Goal: Task Accomplishment & Management: Manage account settings

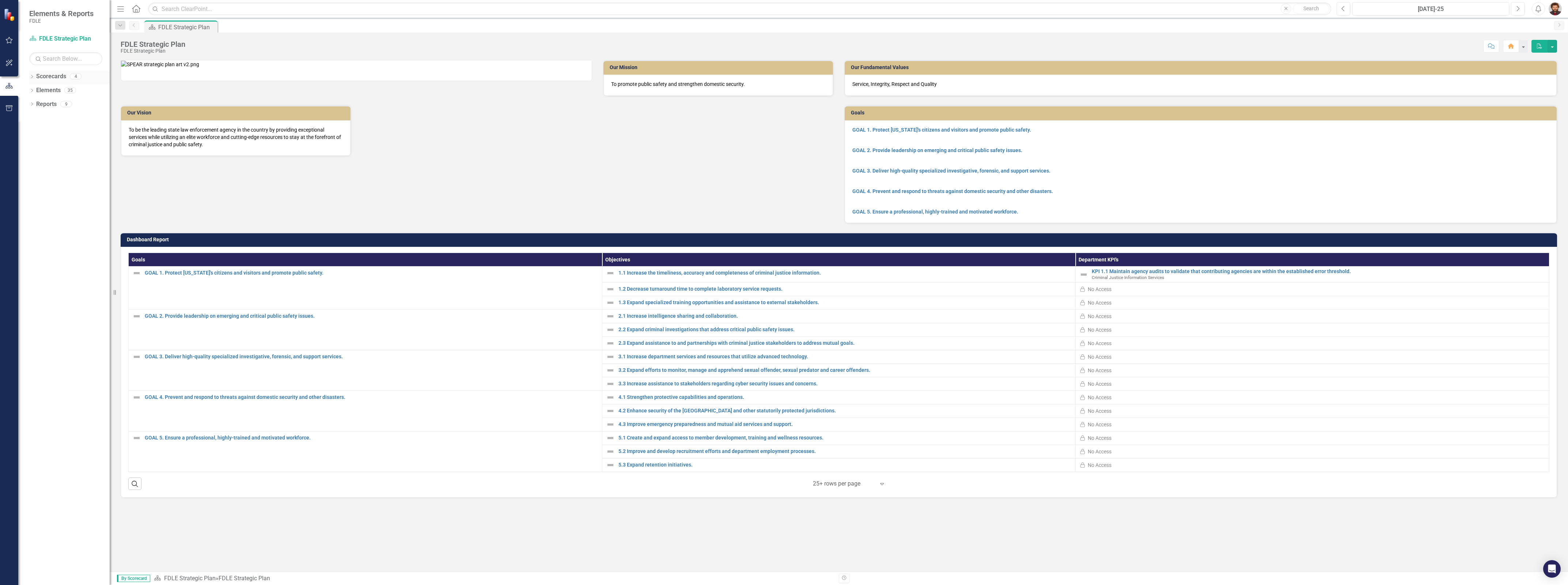
click at [30, 79] on icon "Dropdown" at bounding box center [32, 77] width 5 height 4
click at [85, 128] on link "Criminal Justice Information Services" at bounding box center [75, 132] width 69 height 9
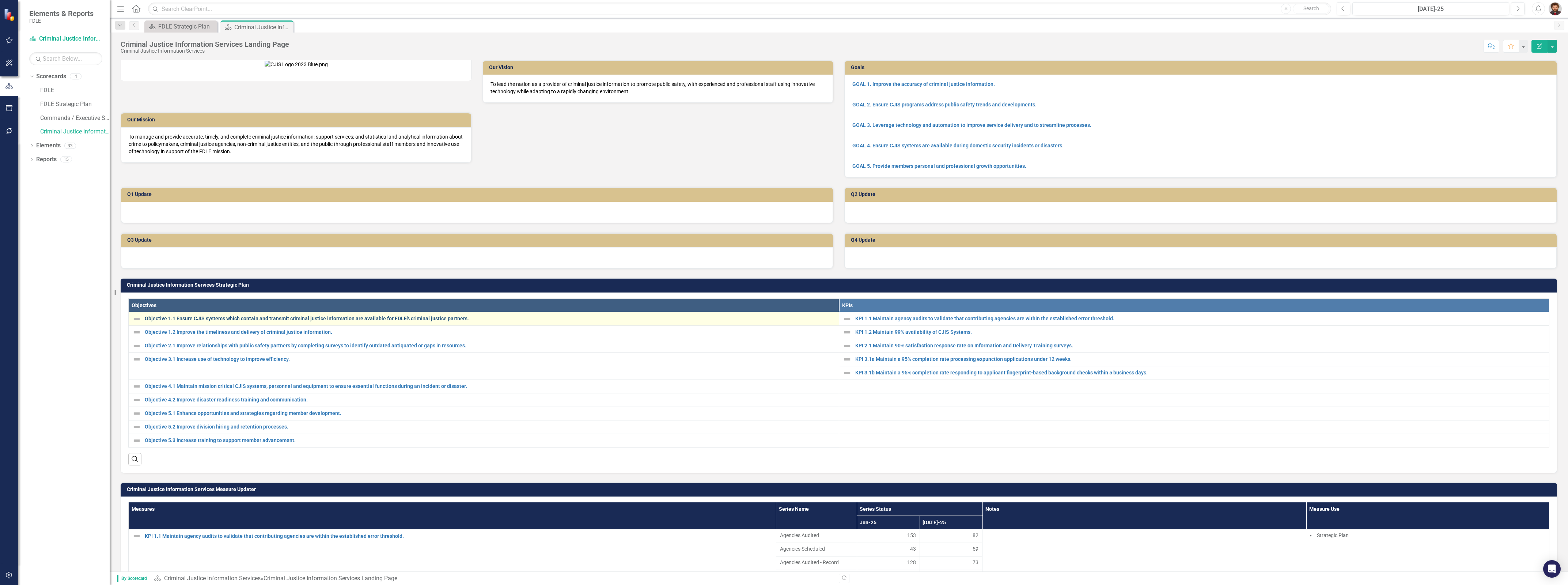
click at [365, 321] on link "Objective 1.1 Ensure CJIS systems which contain and transmit criminal justice i…" at bounding box center [490, 318] width 690 height 5
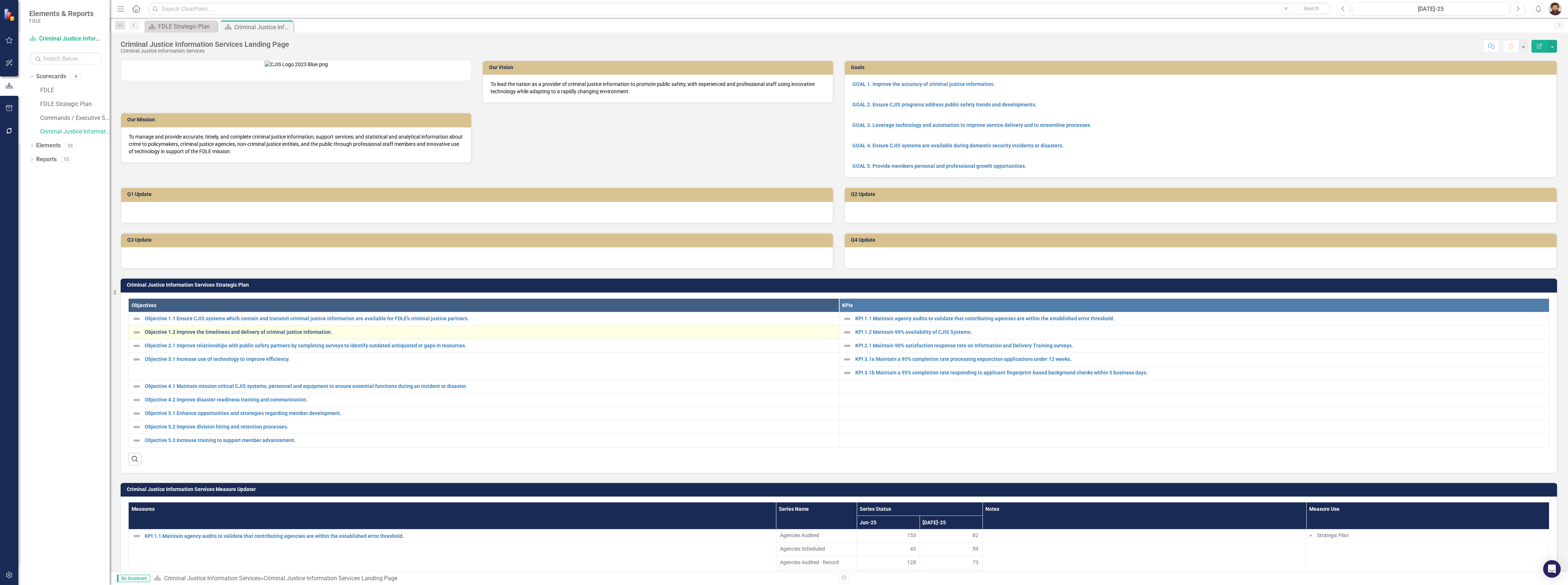
click at [317, 335] on link "Objective 1.2 Improve the timeliness and delivery of criminal justice informati…" at bounding box center [490, 332] width 690 height 5
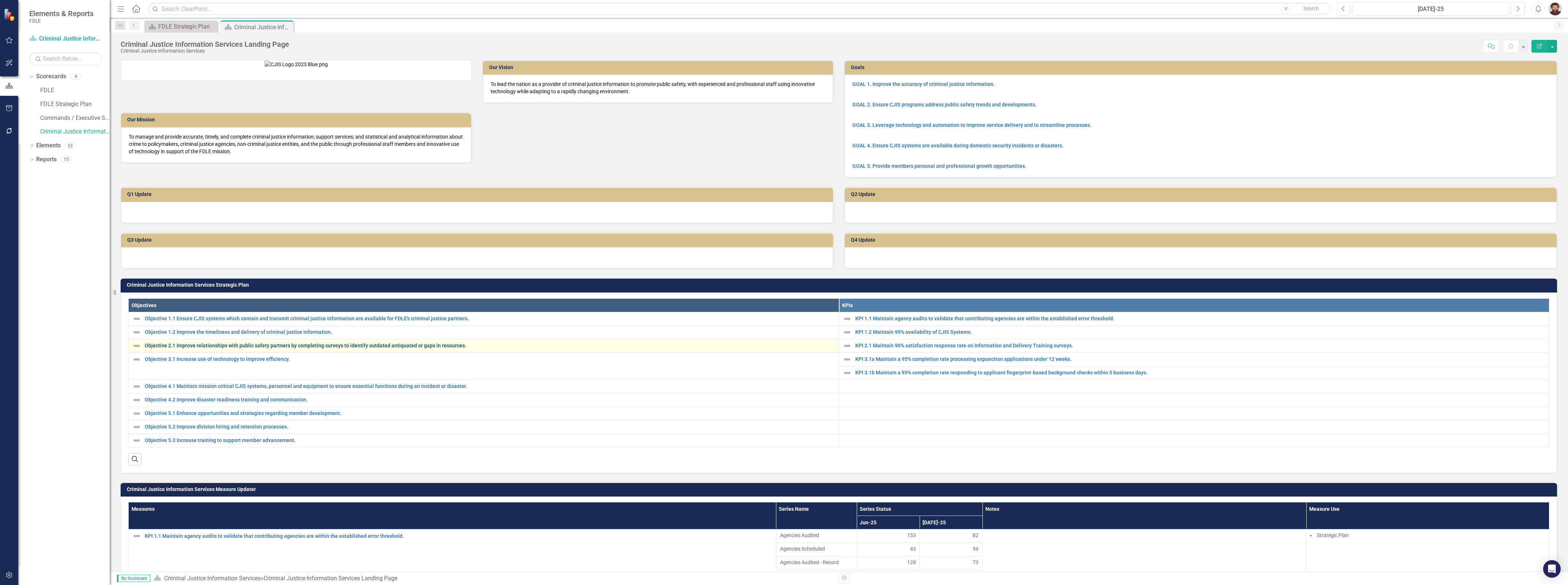
click at [294, 348] on link "Objective 2.1 Improve relationships with public safety partners by completing s…" at bounding box center [490, 345] width 690 height 5
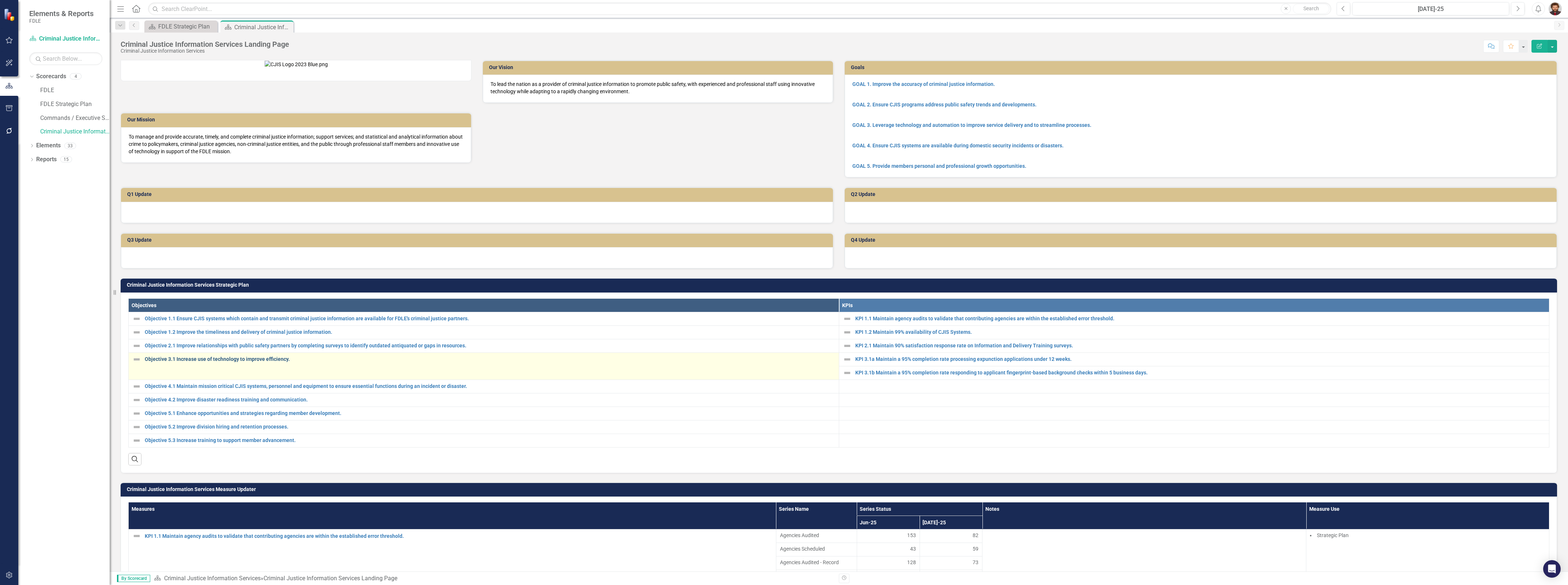
click at [262, 362] on link "Objective 3.1 Increase use of technology to improve efficiency." at bounding box center [490, 359] width 690 height 5
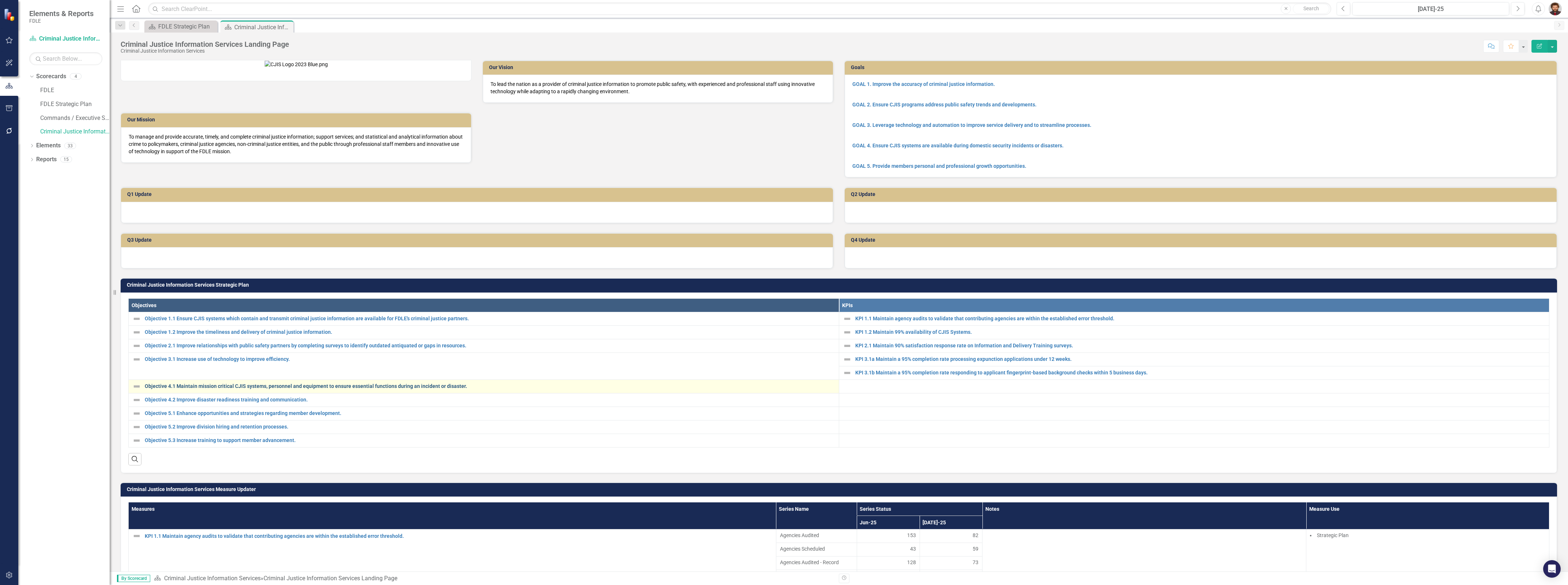
click at [250, 389] on link "Objective 4.1 Maintain mission critical CJIS systems, personnel and equipment t…" at bounding box center [490, 386] width 690 height 5
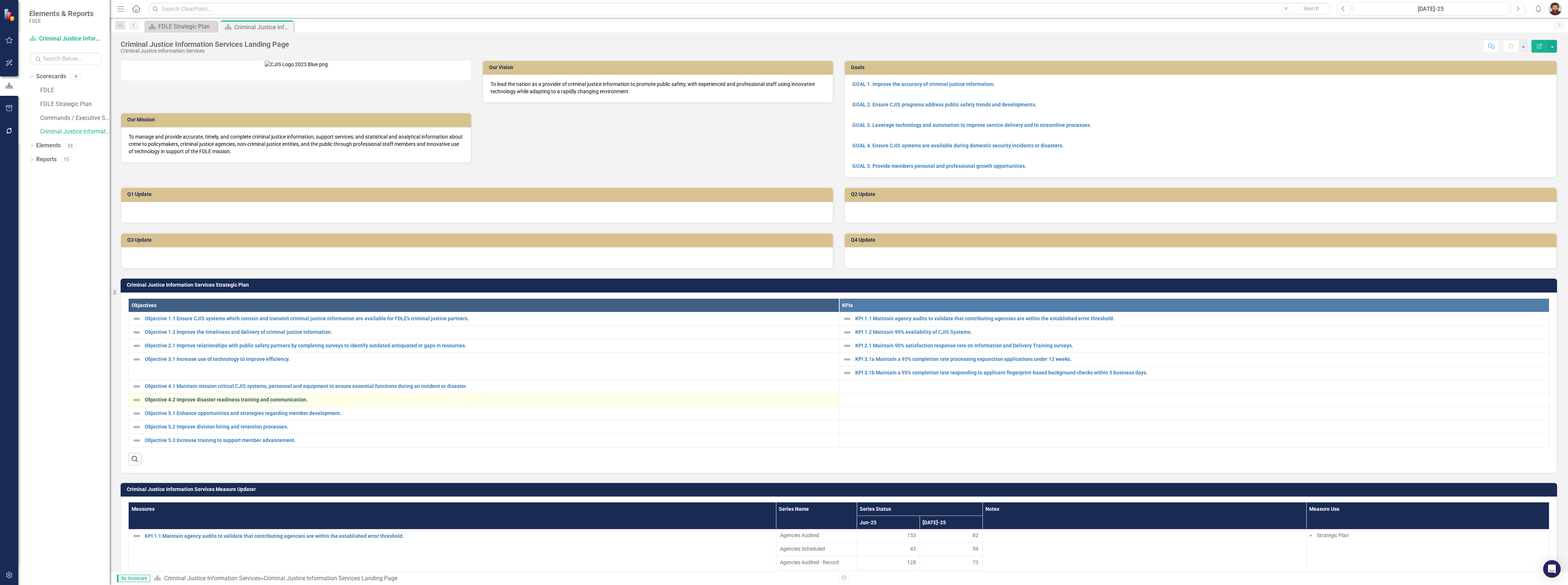
click at [242, 402] on link "Objective 4.2 Improve disaster readiness training and communication." at bounding box center [490, 399] width 690 height 5
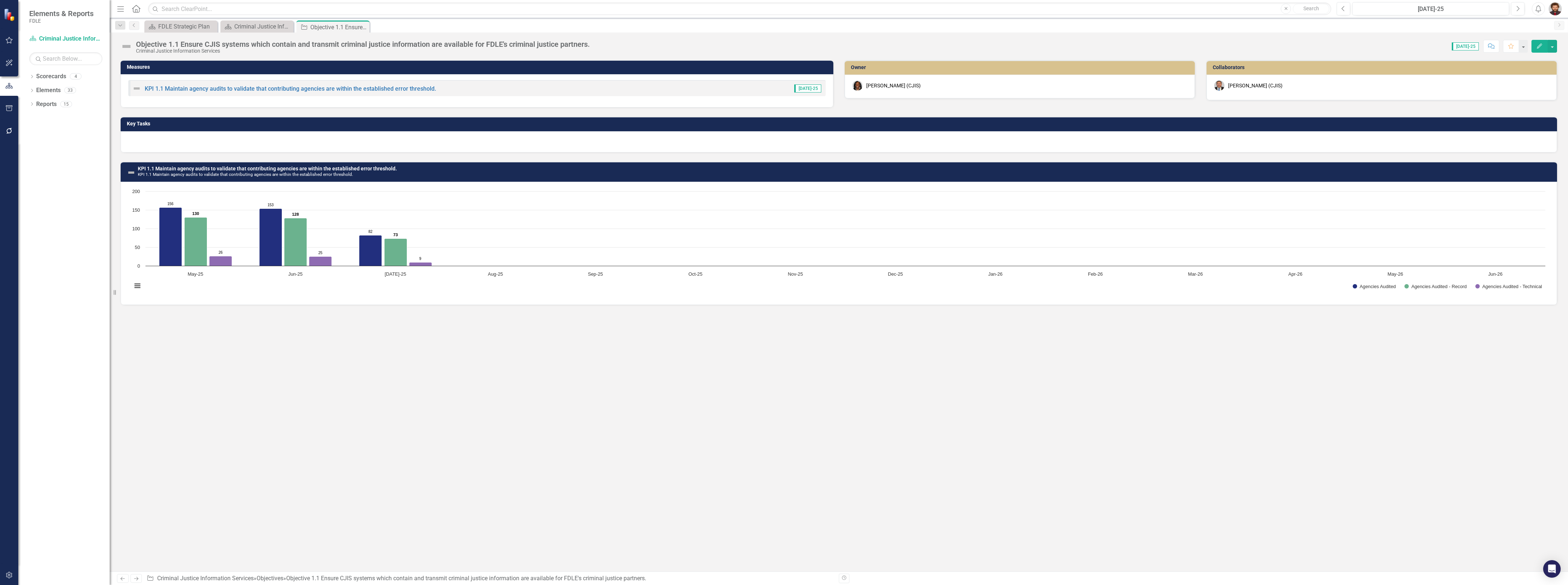
click at [216, 144] on div at bounding box center [839, 142] width 1437 height 21
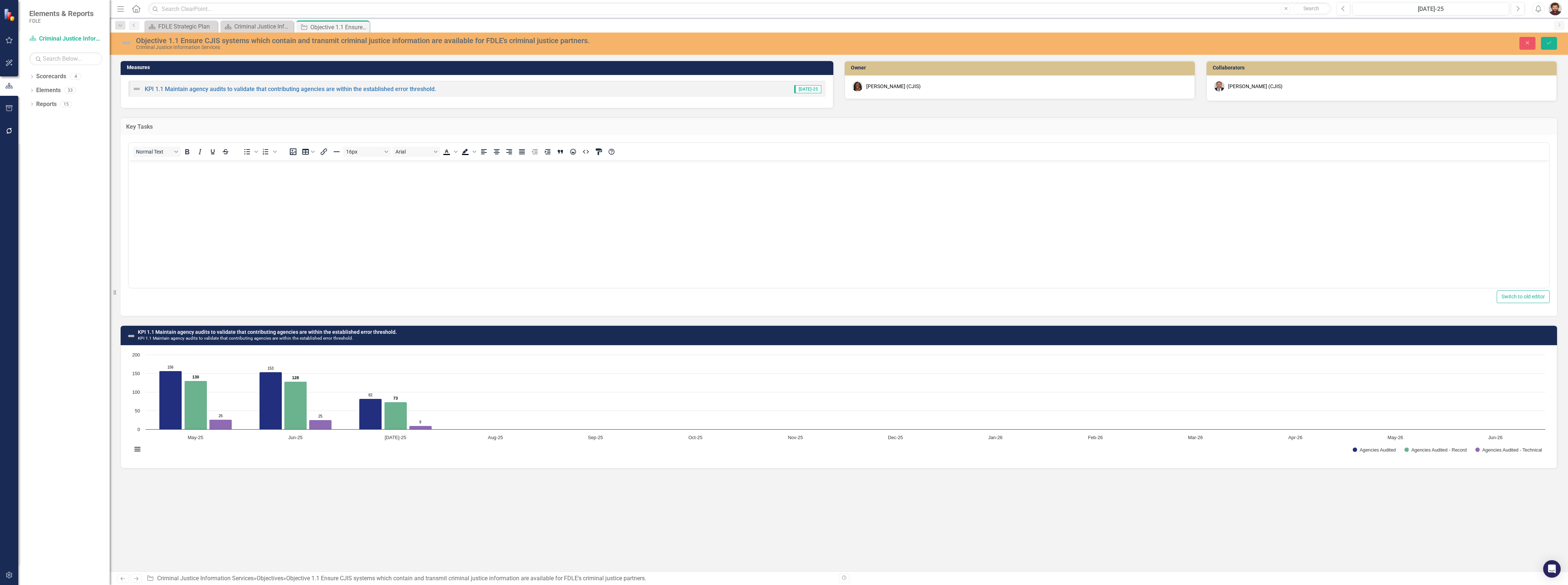
click at [427, 236] on body "Rich Text Area. Press ALT-0 for help." at bounding box center [838, 215] width 1420 height 110
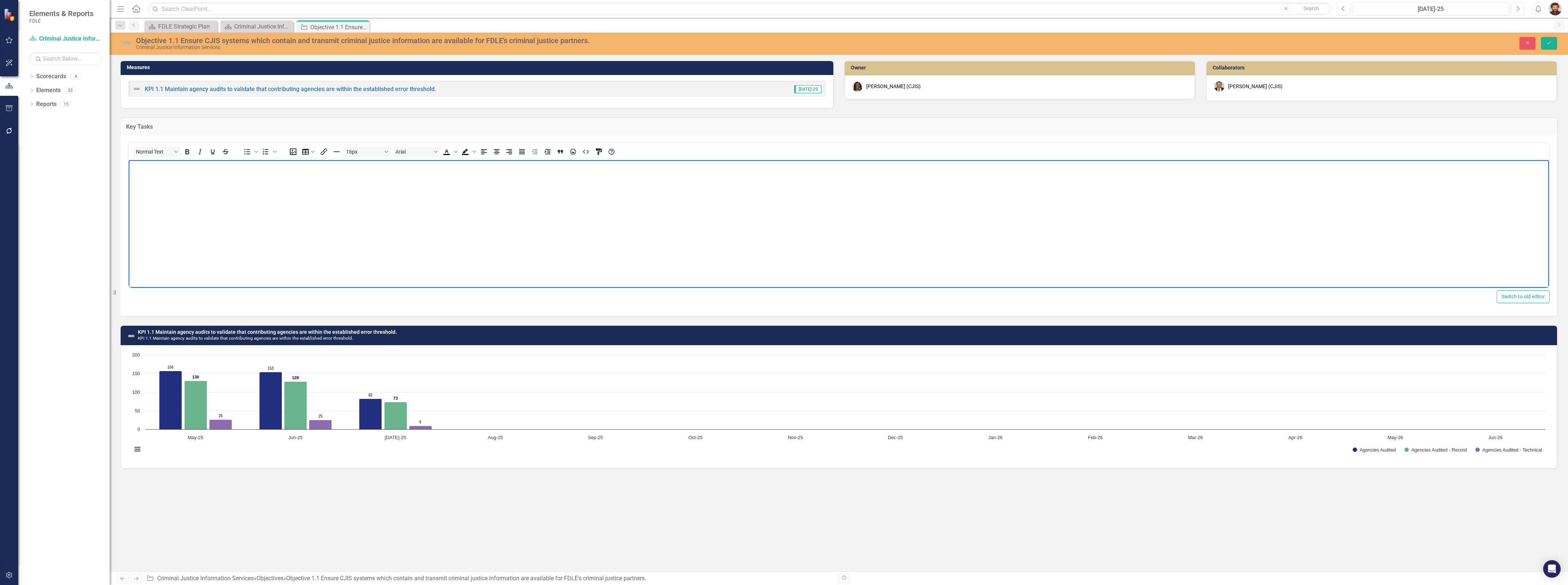
paste body "Rich Text Area. Press ALT-0 for help."
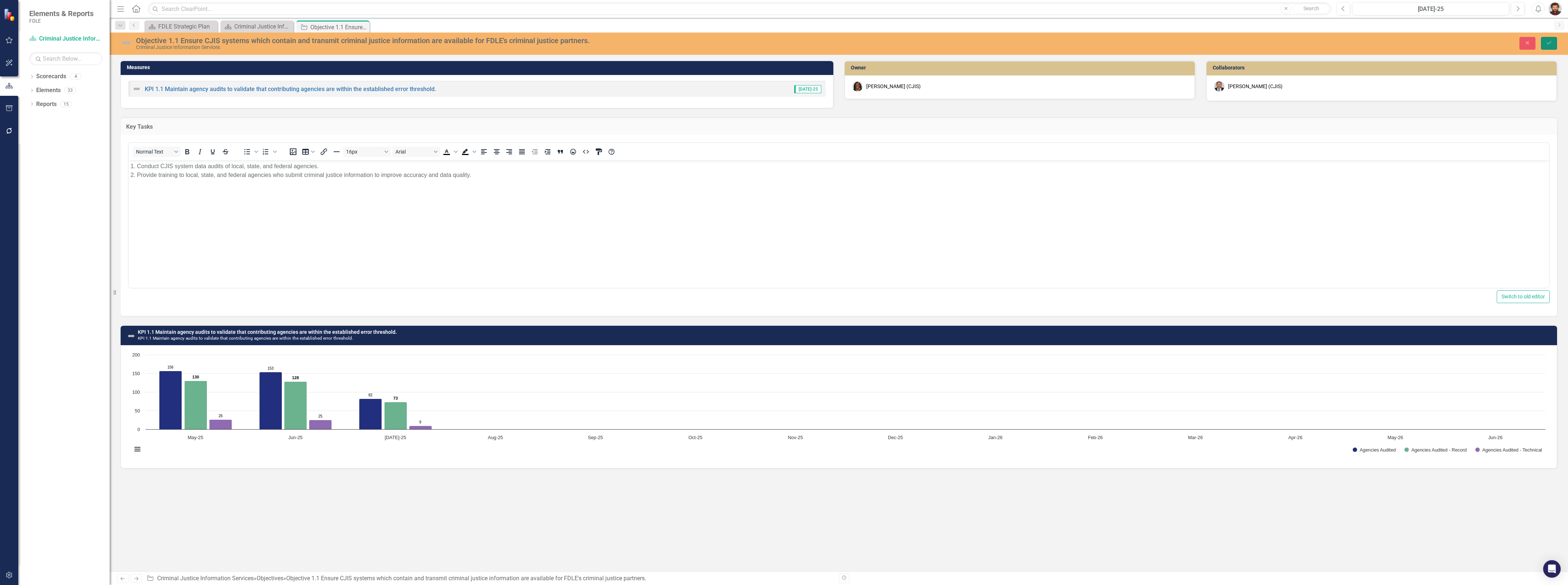
click at [1545, 41] on button "Save" at bounding box center [1549, 43] width 16 height 13
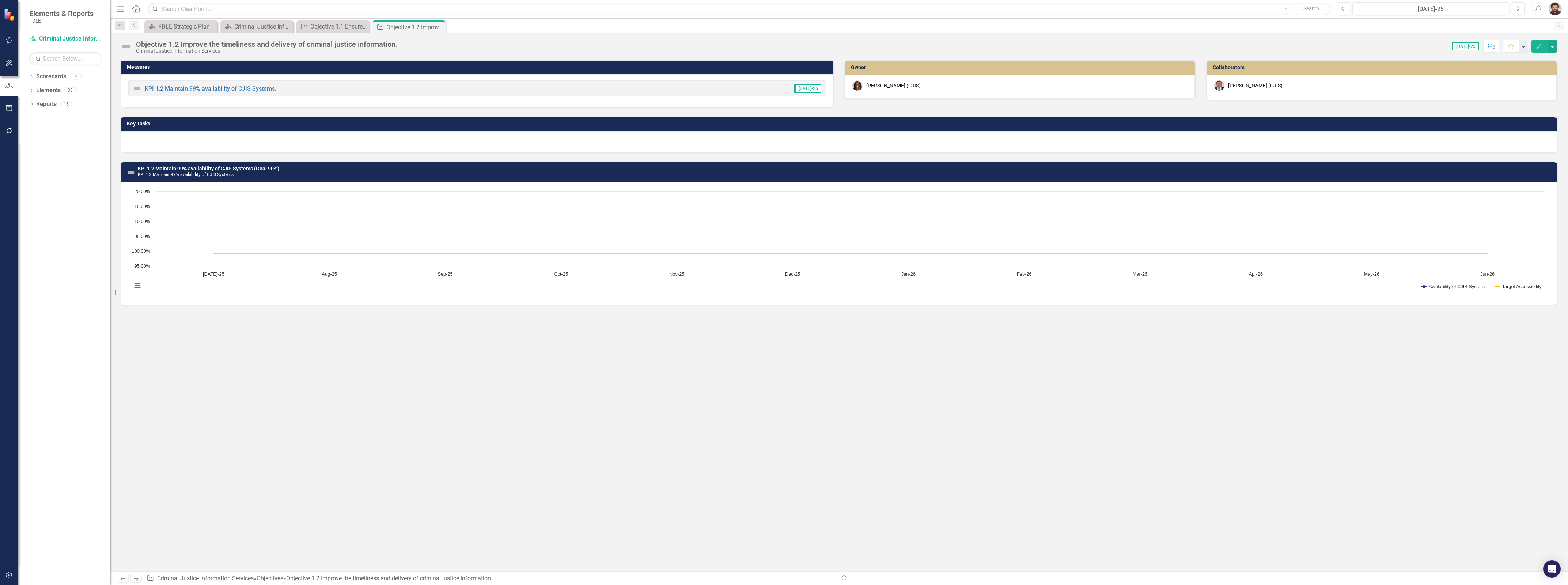
click at [222, 142] on div at bounding box center [839, 142] width 1437 height 21
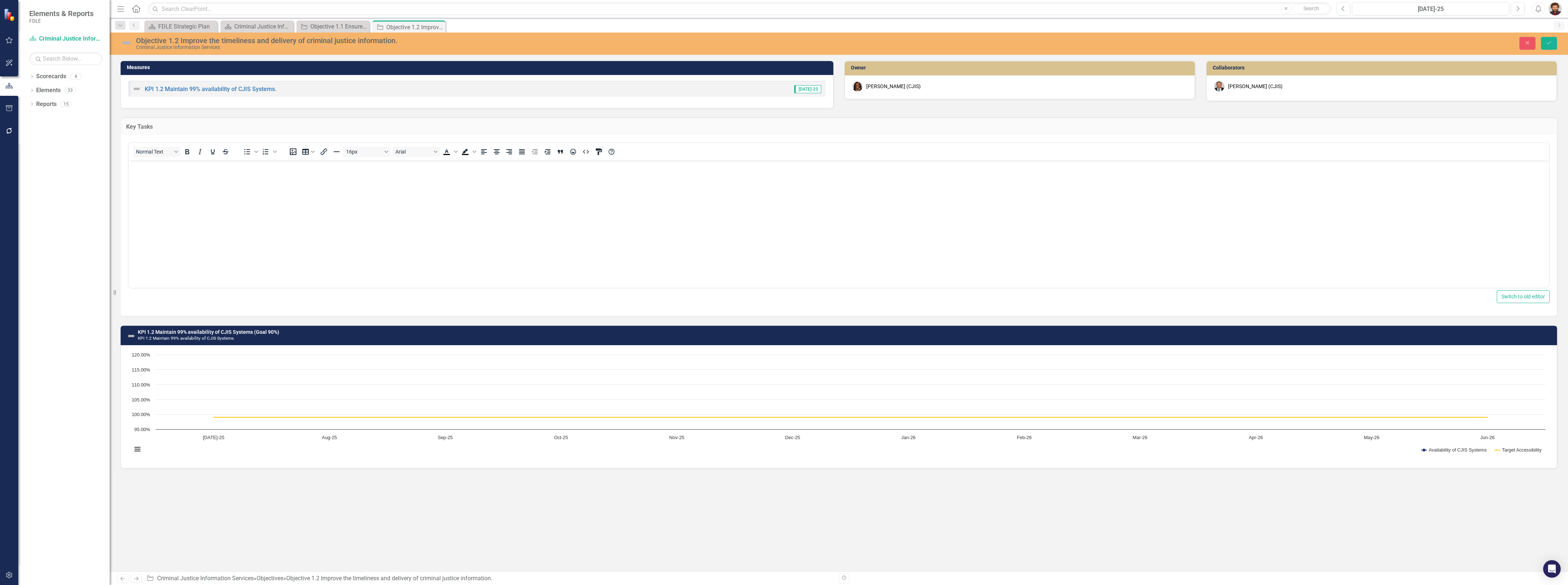
click at [196, 158] on div "Normal Text To open the popup, press Shift+Enter To open the popup, press Shift…" at bounding box center [838, 152] width 1420 height 17
click at [186, 183] on body "Rich Text Area. Press ALT-0 for help." at bounding box center [838, 215] width 1420 height 110
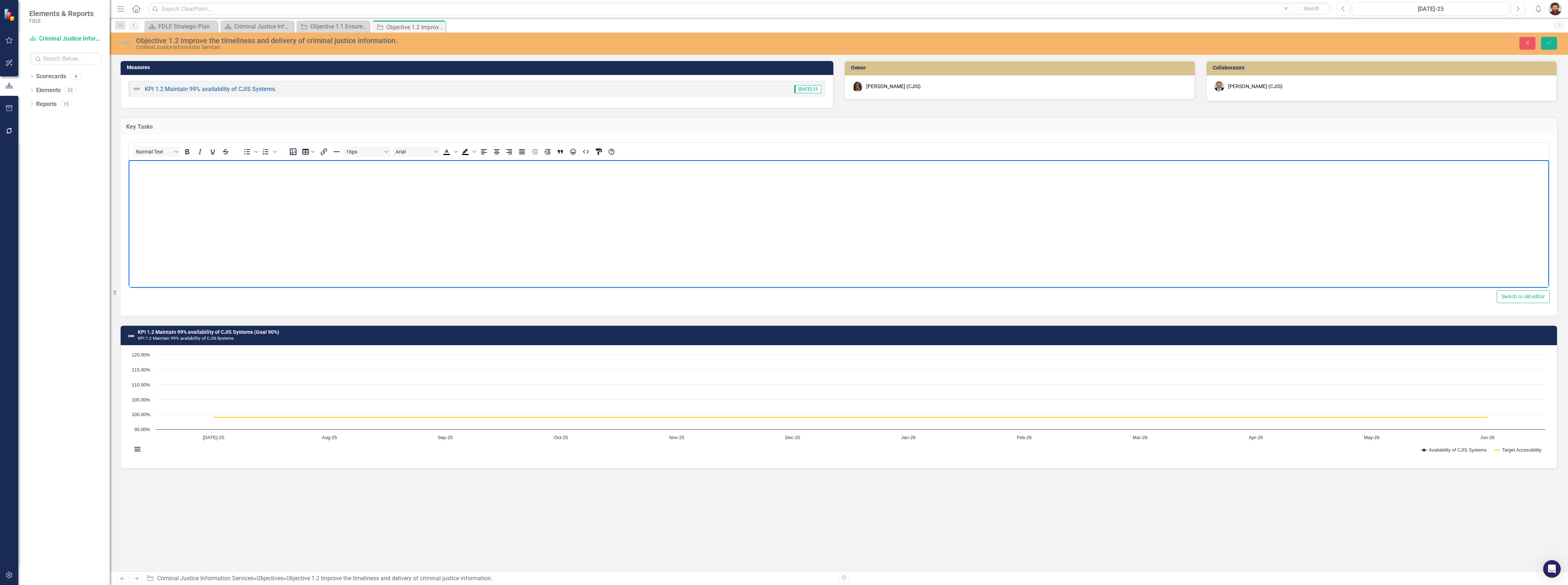
paste body "Rich Text Area. Press ALT-0 for help."
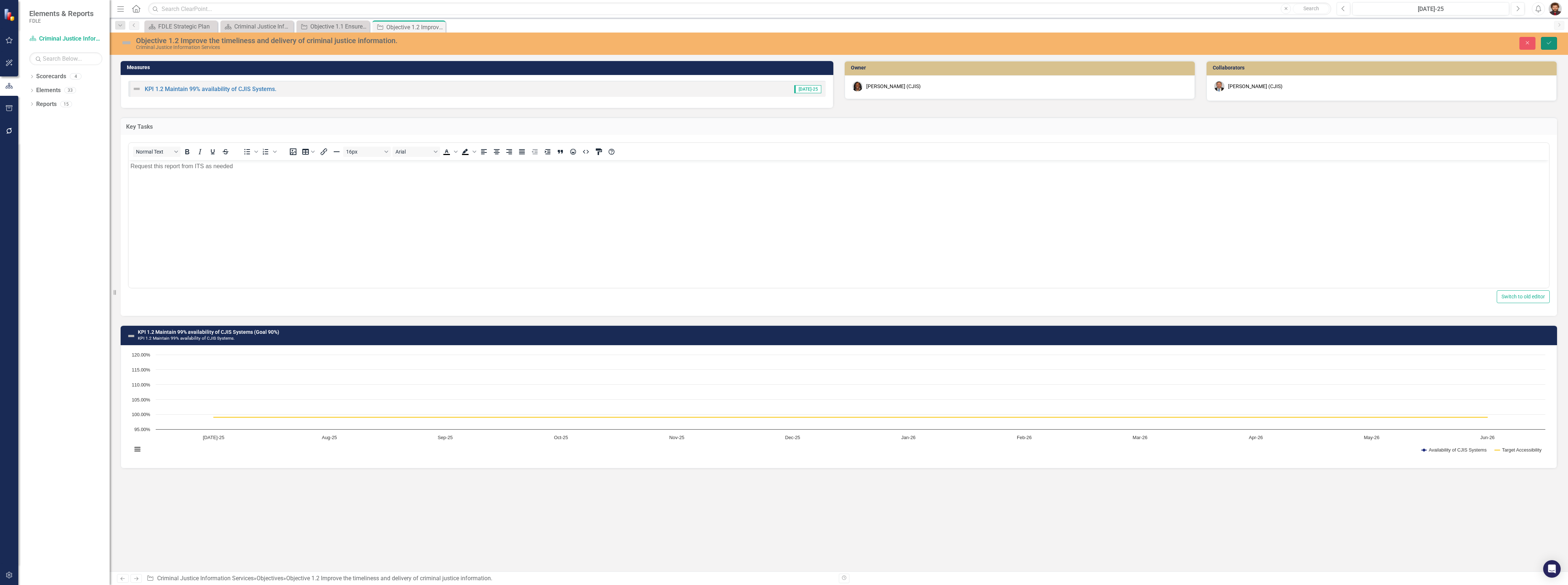
click at [1548, 44] on icon "submit" at bounding box center [1549, 43] width 4 height 3
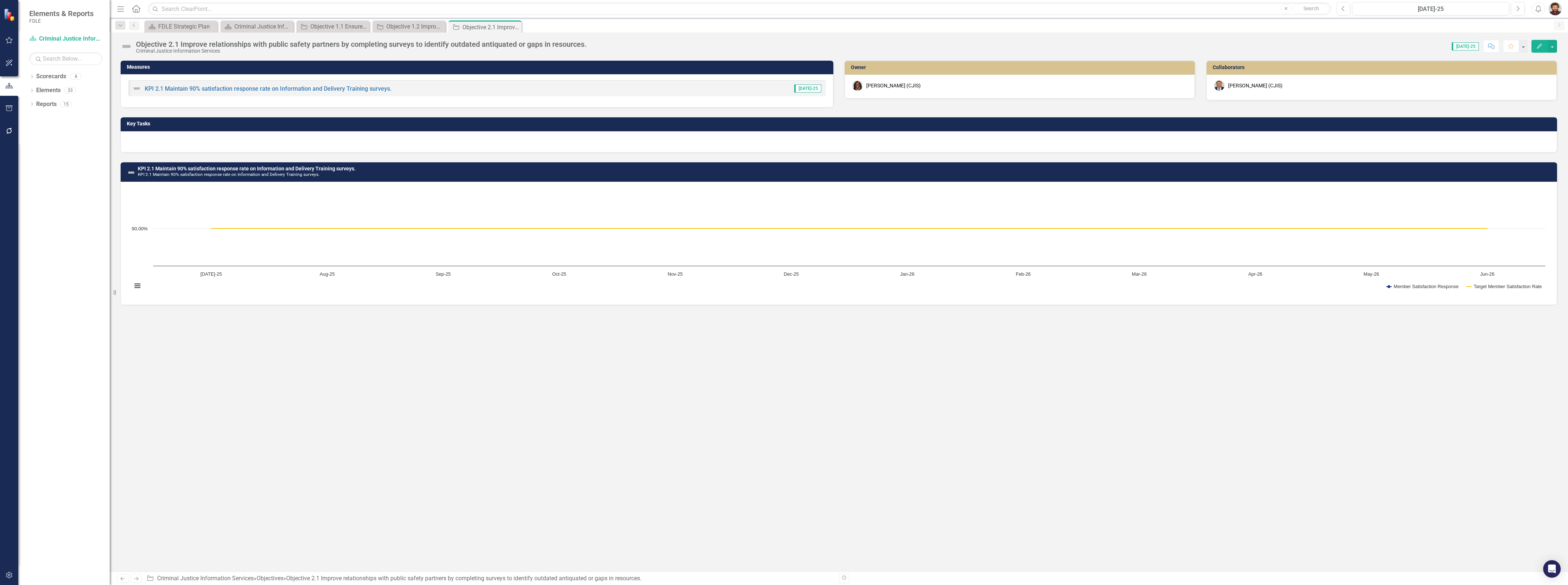
click at [240, 140] on div at bounding box center [839, 142] width 1437 height 21
click at [240, 141] on div at bounding box center [839, 142] width 1437 height 21
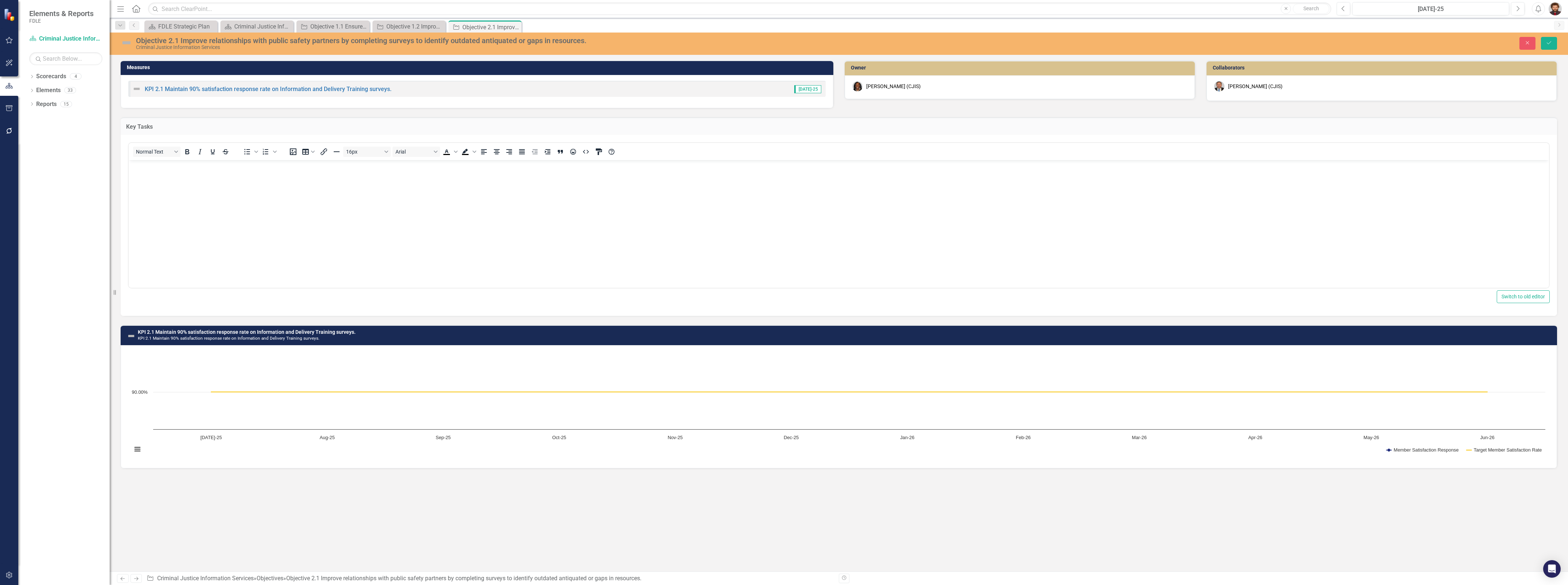
click at [227, 185] on body "Rich Text Area. Press ALT-0 for help." at bounding box center [838, 215] width 1420 height 110
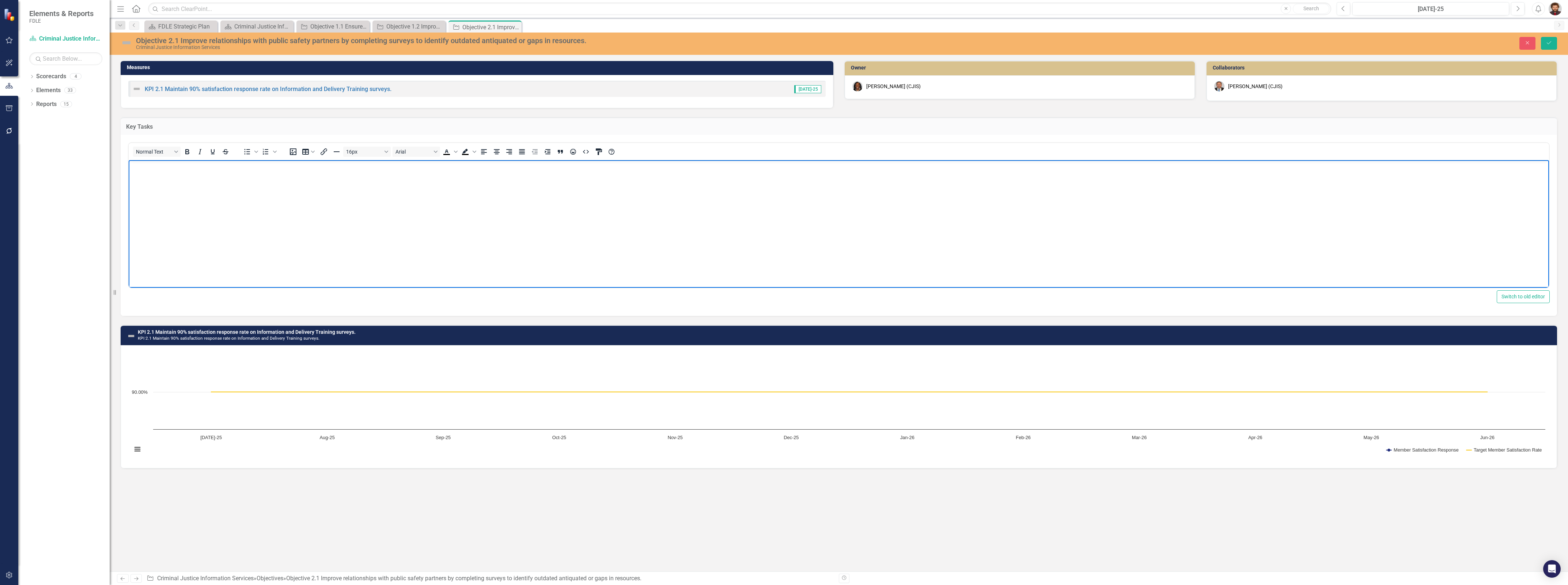
click at [214, 229] on body "Rich Text Area. Press ALT-0 for help." at bounding box center [838, 215] width 1420 height 110
click at [215, 229] on body "Engage with partners to identify trends and address upcoming policy/procedural …" at bounding box center [838, 215] width 1420 height 110
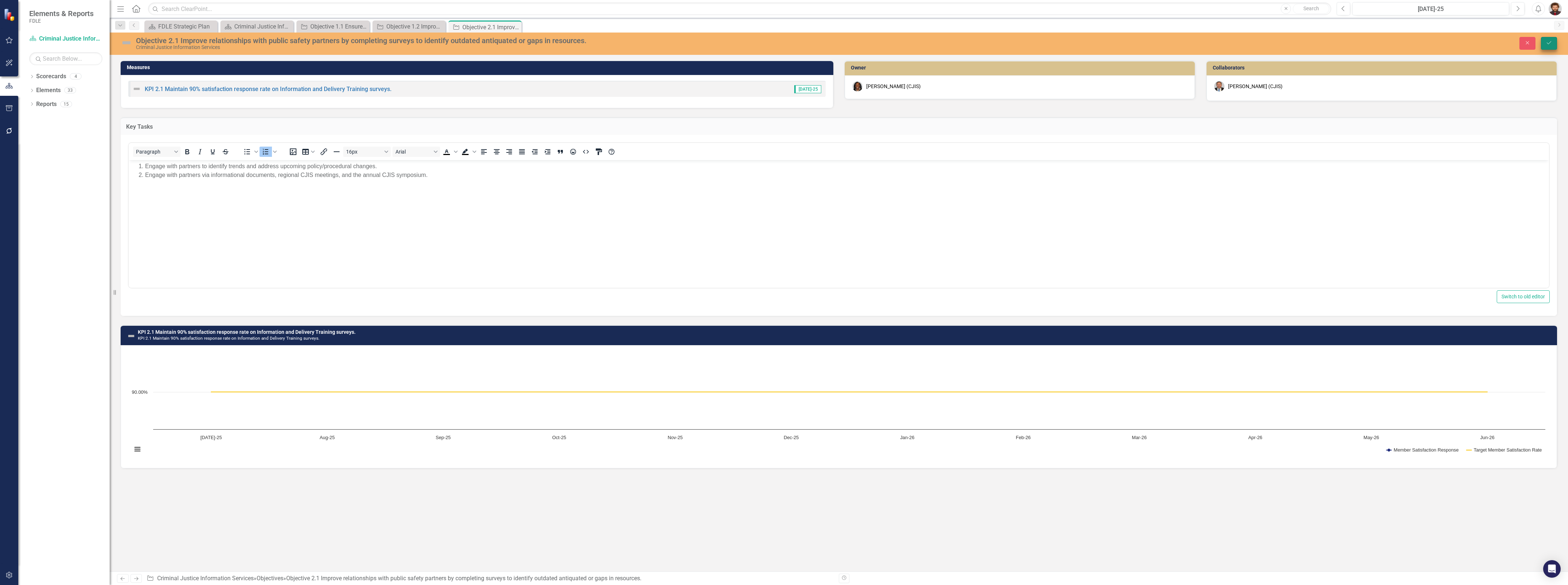
click at [1552, 42] on icon "Save" at bounding box center [1549, 43] width 7 height 5
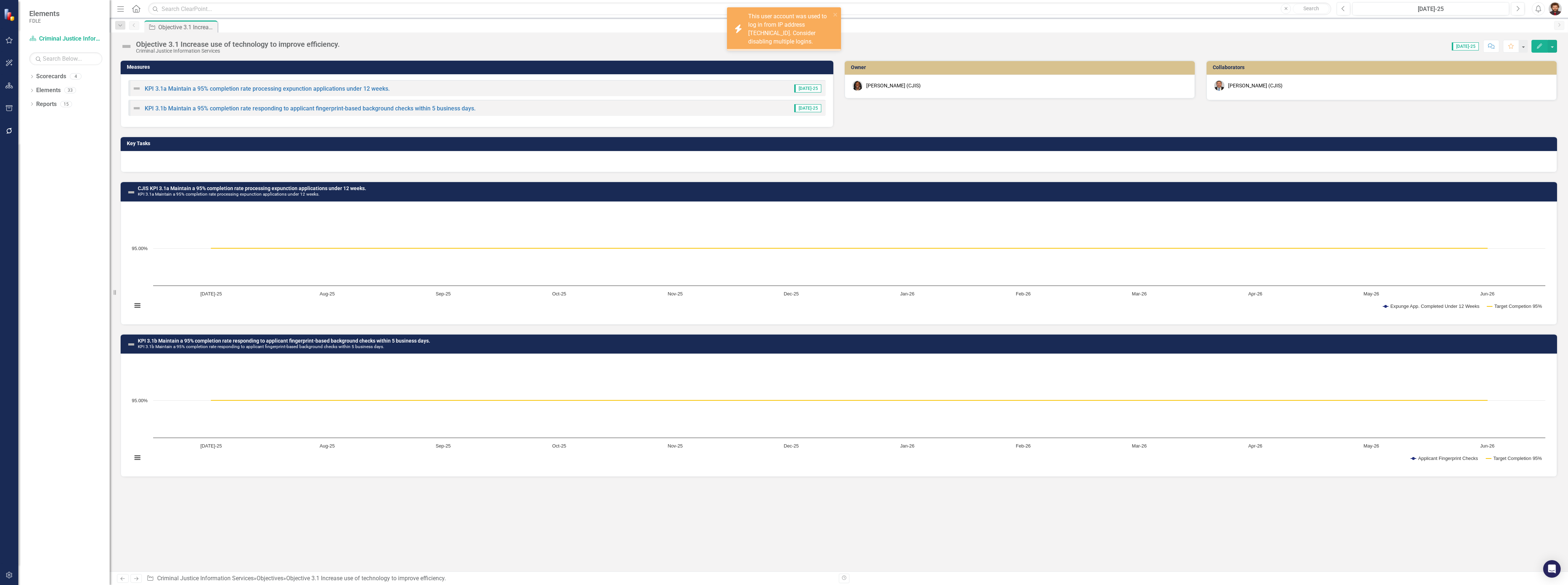
click at [299, 159] on div at bounding box center [839, 161] width 1437 height 21
click at [282, 163] on div at bounding box center [839, 161] width 1437 height 21
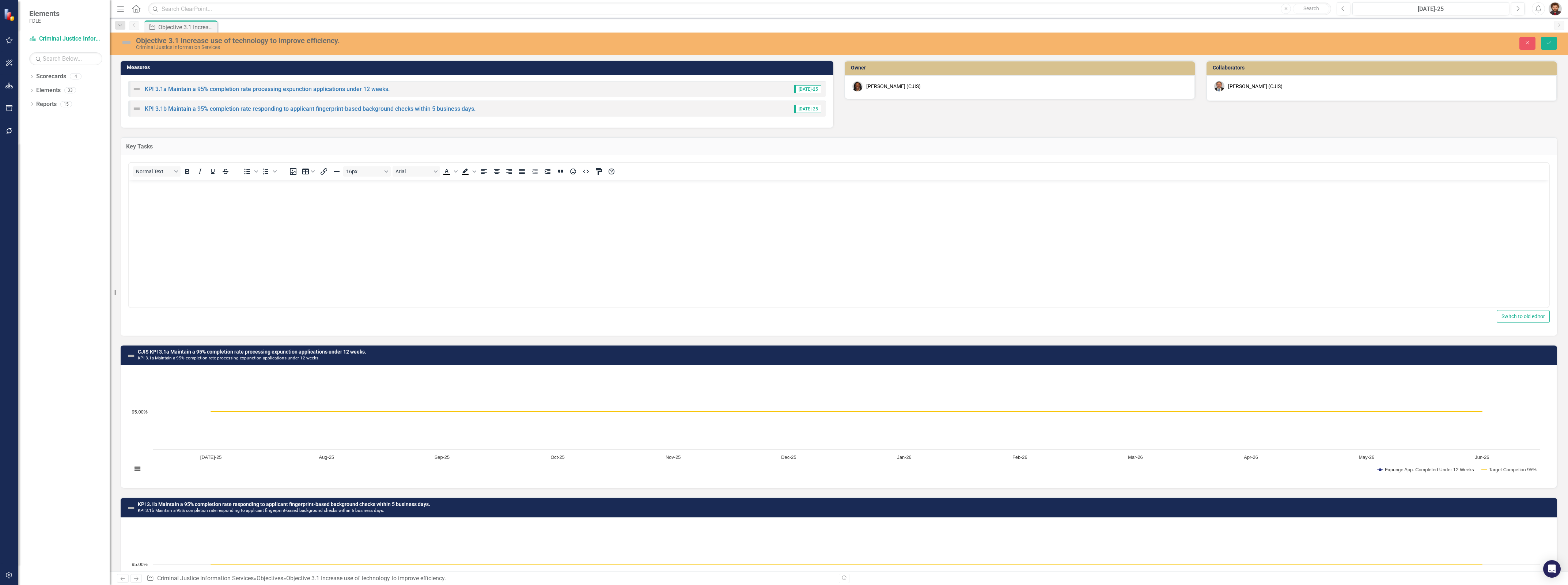
click at [219, 212] on body "Rich Text Area. Press ALT-0 for help." at bounding box center [838, 234] width 1420 height 110
paste body "Rich Text Area. Press ALT-0 for help."
click at [1547, 41] on icon "Save" at bounding box center [1549, 43] width 7 height 5
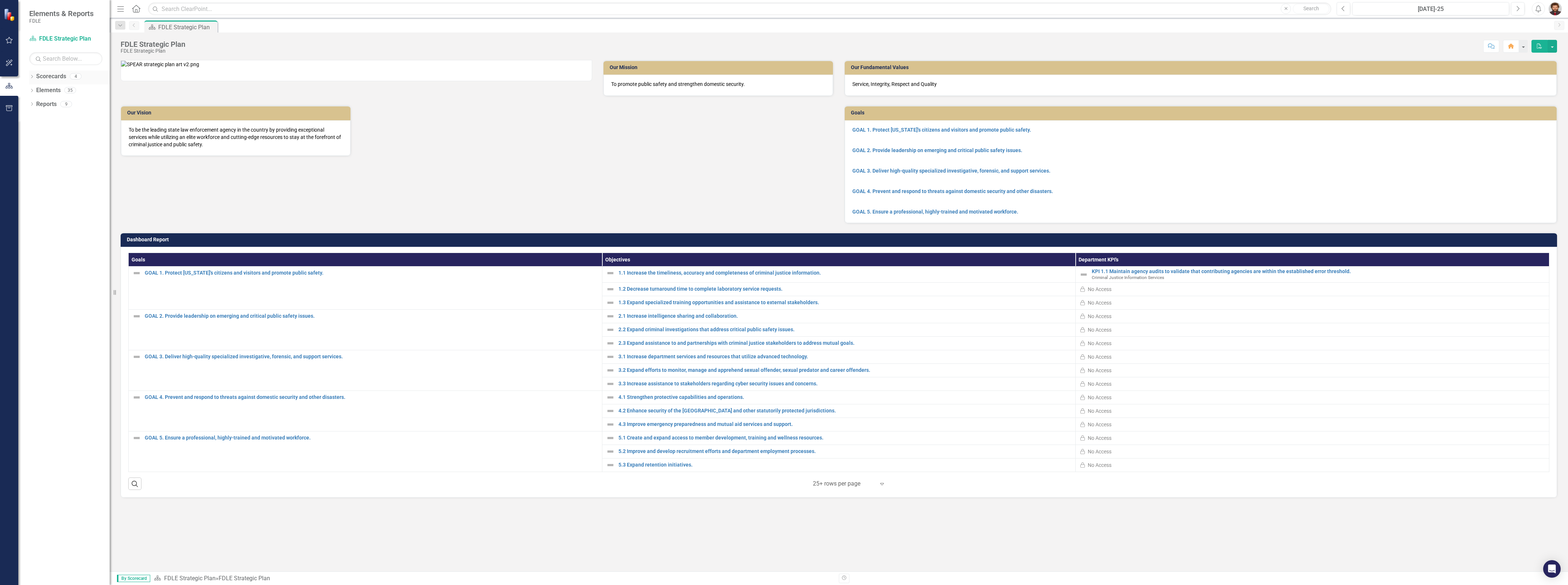
click at [54, 79] on link "Scorecards" at bounding box center [51, 77] width 30 height 9
click at [33, 78] on icon "Dropdown" at bounding box center [32, 77] width 5 height 4
click at [57, 128] on link "Criminal Justice Information Services" at bounding box center [75, 132] width 69 height 9
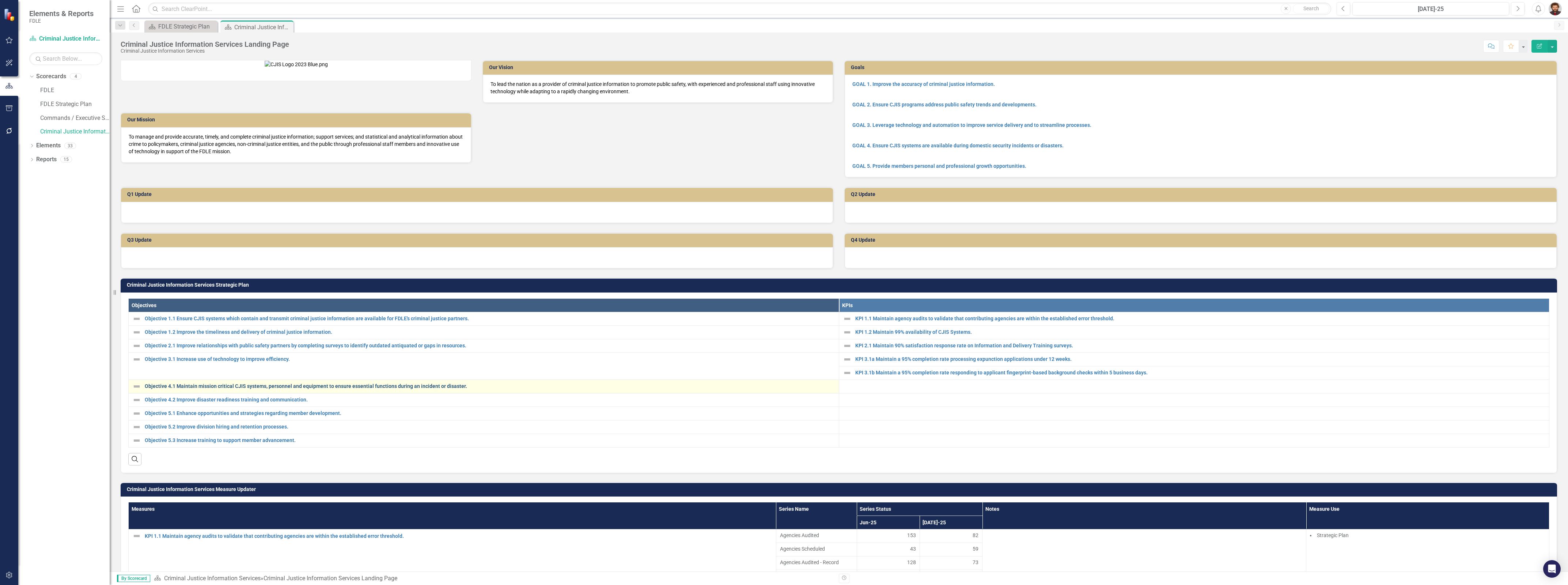
click at [207, 389] on link "Objective 4.1 Maintain mission critical CJIS systems, personnel and equipment t…" at bounding box center [490, 386] width 690 height 5
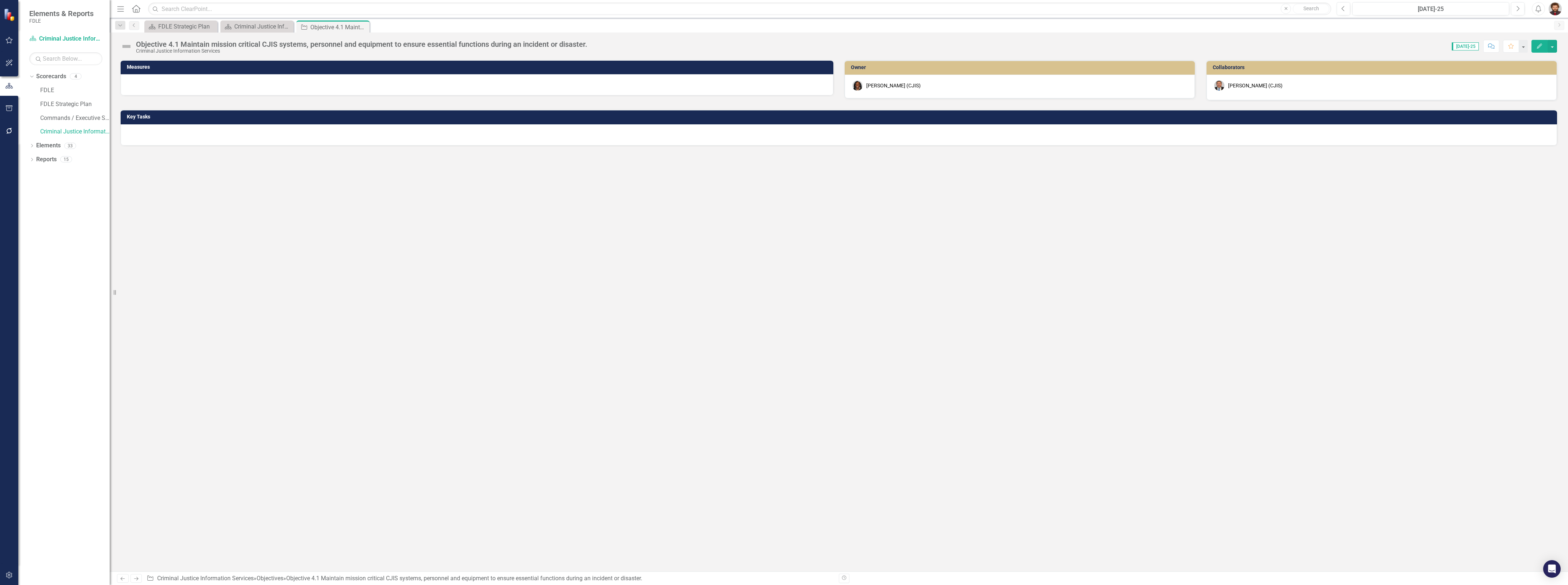
click at [232, 132] on div at bounding box center [839, 135] width 1437 height 21
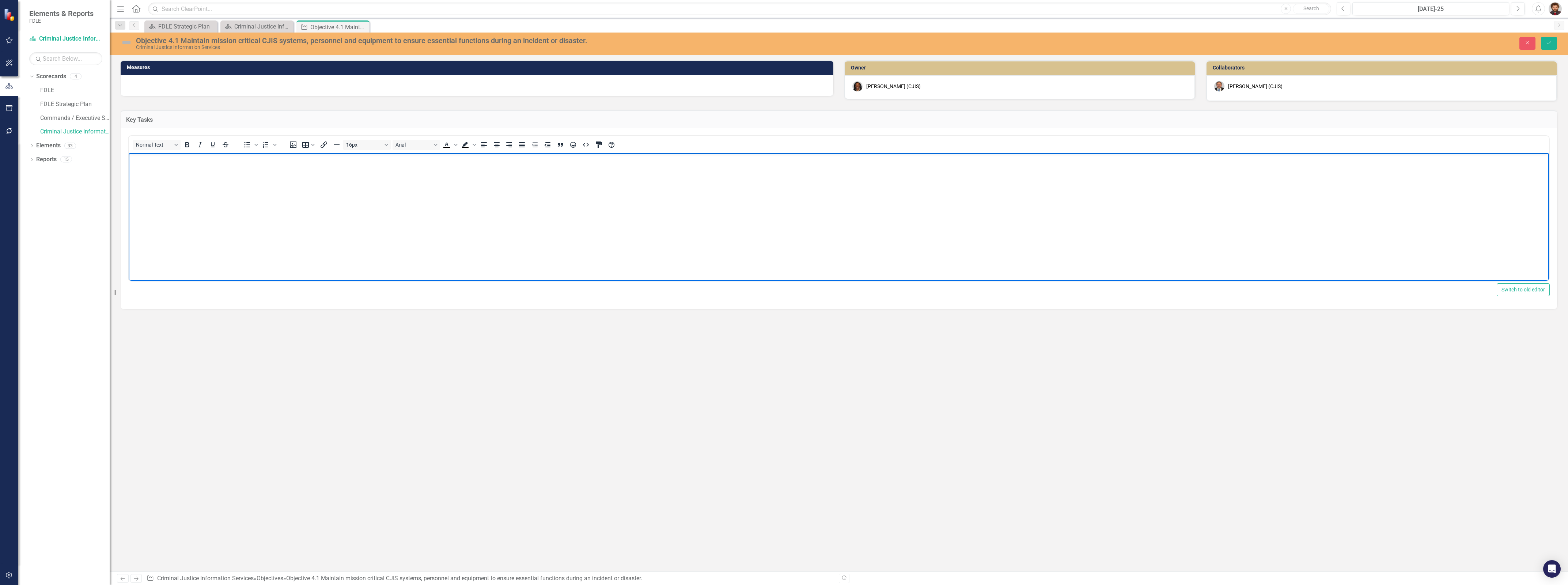
click at [246, 191] on body "Rich Text Area. Press ALT-0 for help." at bounding box center [838, 208] width 1420 height 110
drag, startPoint x: 327, startPoint y: 218, endPoint x: 323, endPoint y: 220, distance: 4.5
click at [327, 218] on body "Rich Text Area. Press ALT-0 for help." at bounding box center [838, 208] width 1420 height 110
paste body "Rich Text Area. Press ALT-0 for help."
click at [1545, 41] on button "Save" at bounding box center [1549, 43] width 16 height 13
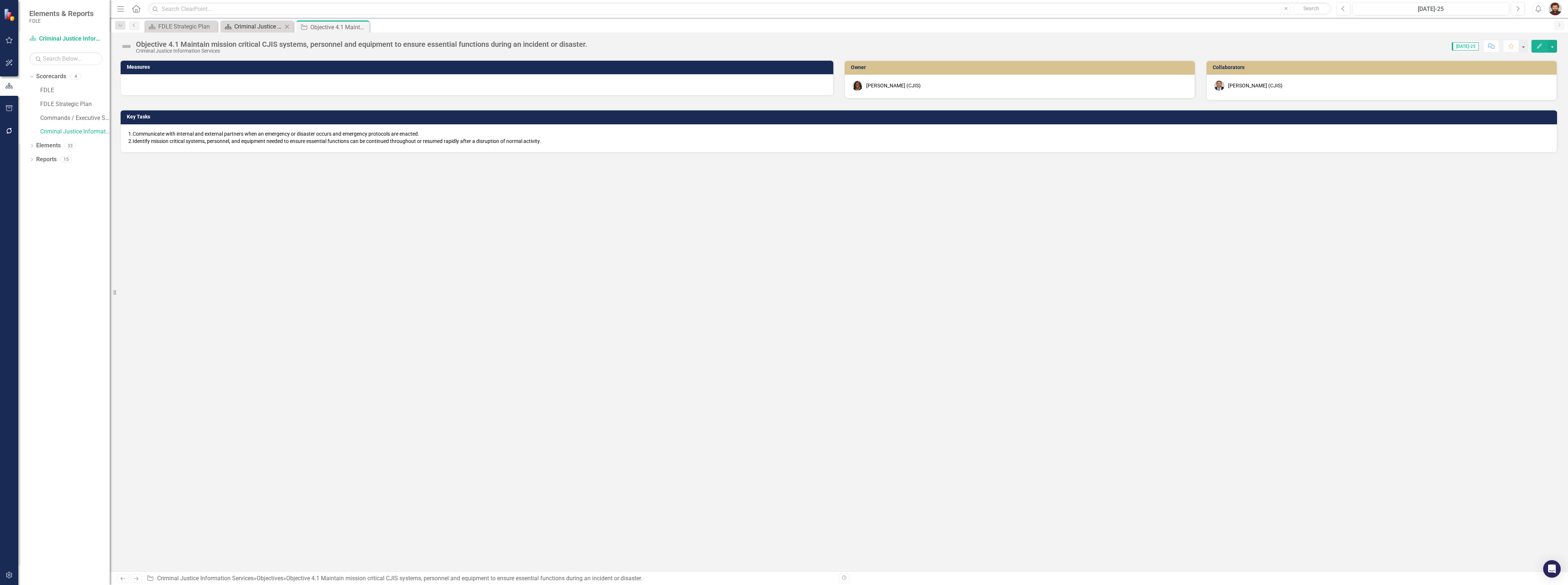
click at [242, 27] on div "Criminal Justice Information Services Landing Page" at bounding box center [258, 26] width 48 height 9
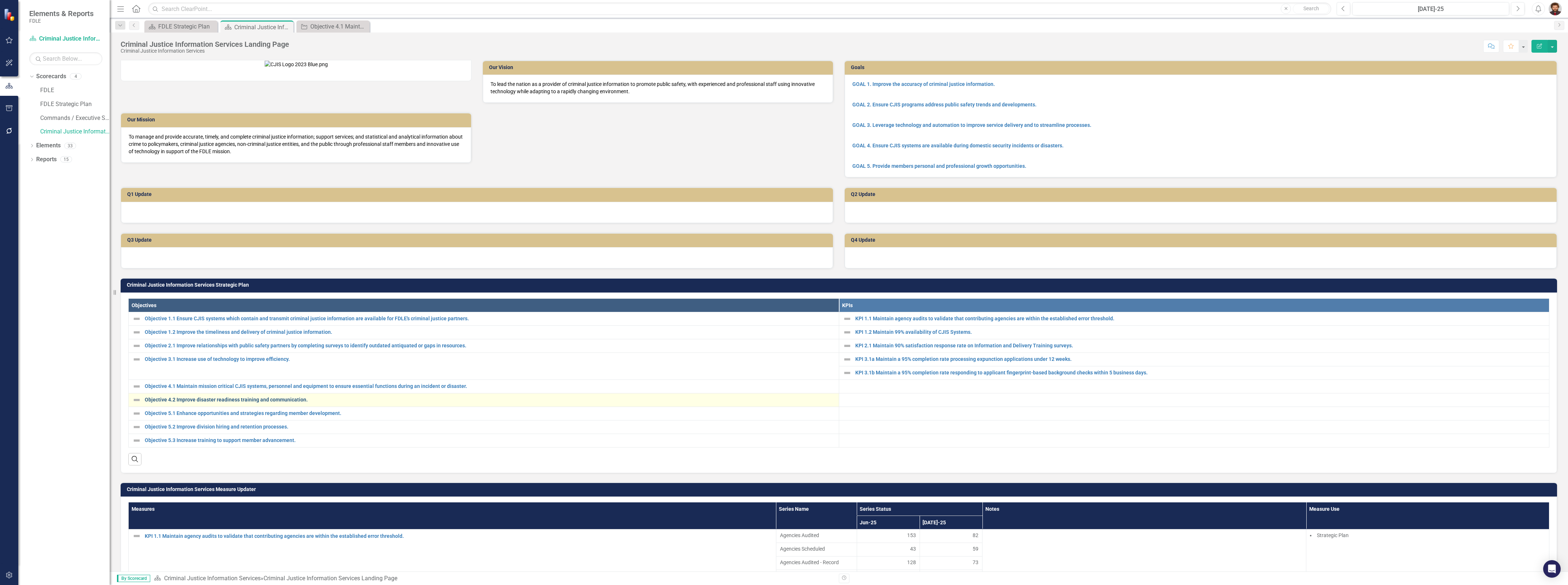
click at [205, 402] on link "Objective 4.2 Improve disaster readiness training and communication." at bounding box center [490, 399] width 690 height 5
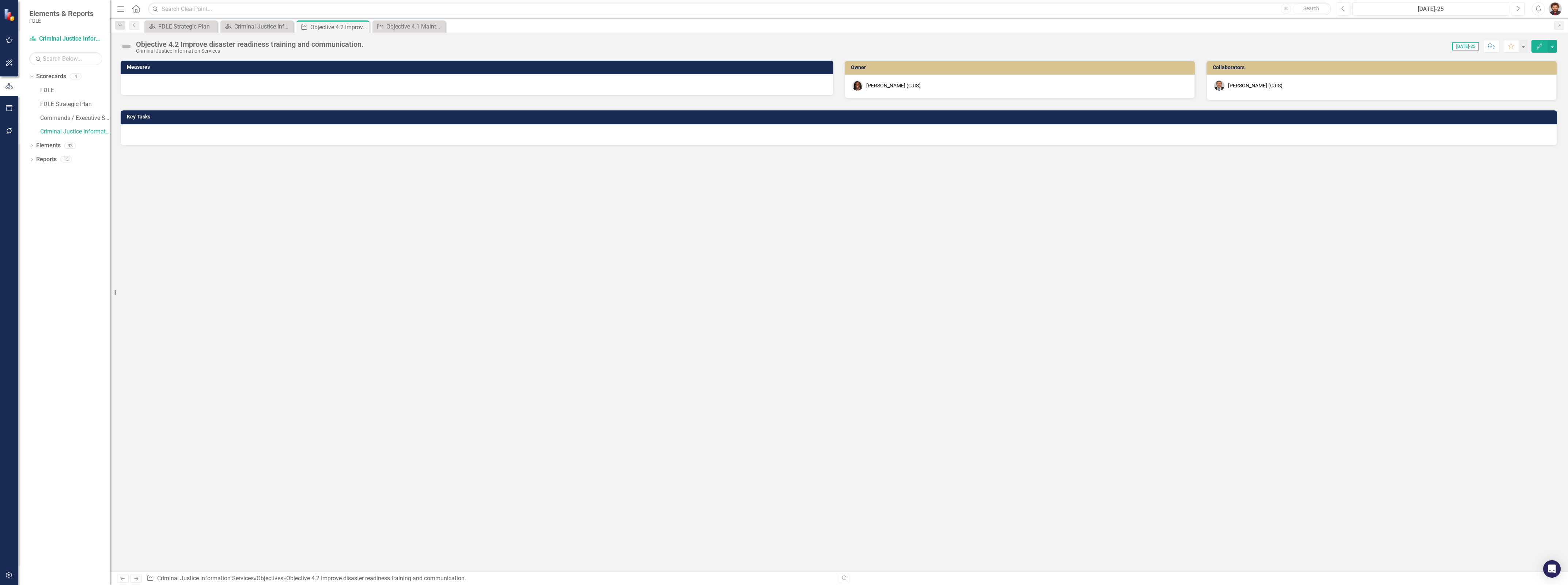
click at [194, 131] on div at bounding box center [839, 135] width 1437 height 21
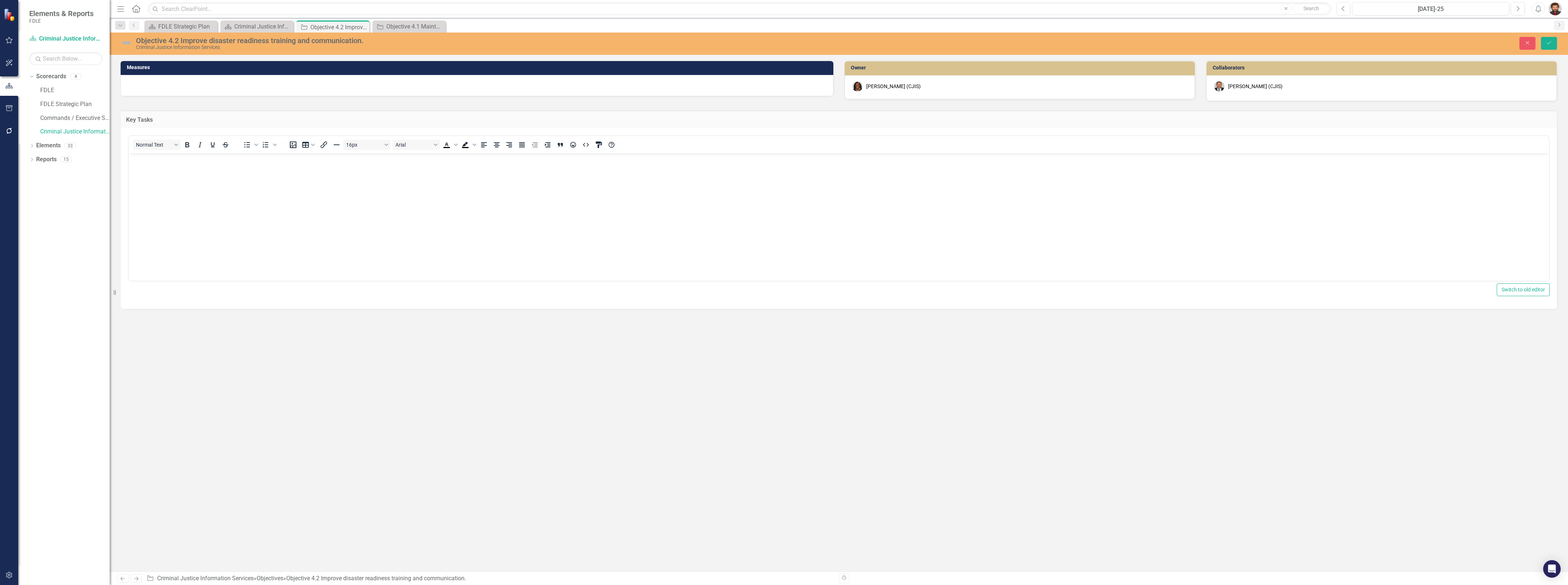
click at [181, 177] on body "Rich Text Area. Press ALT-0 for help." at bounding box center [838, 208] width 1420 height 110
paste body "Rich Text Area. Press ALT-0 for help."
click at [1545, 41] on button "Save" at bounding box center [1549, 43] width 16 height 13
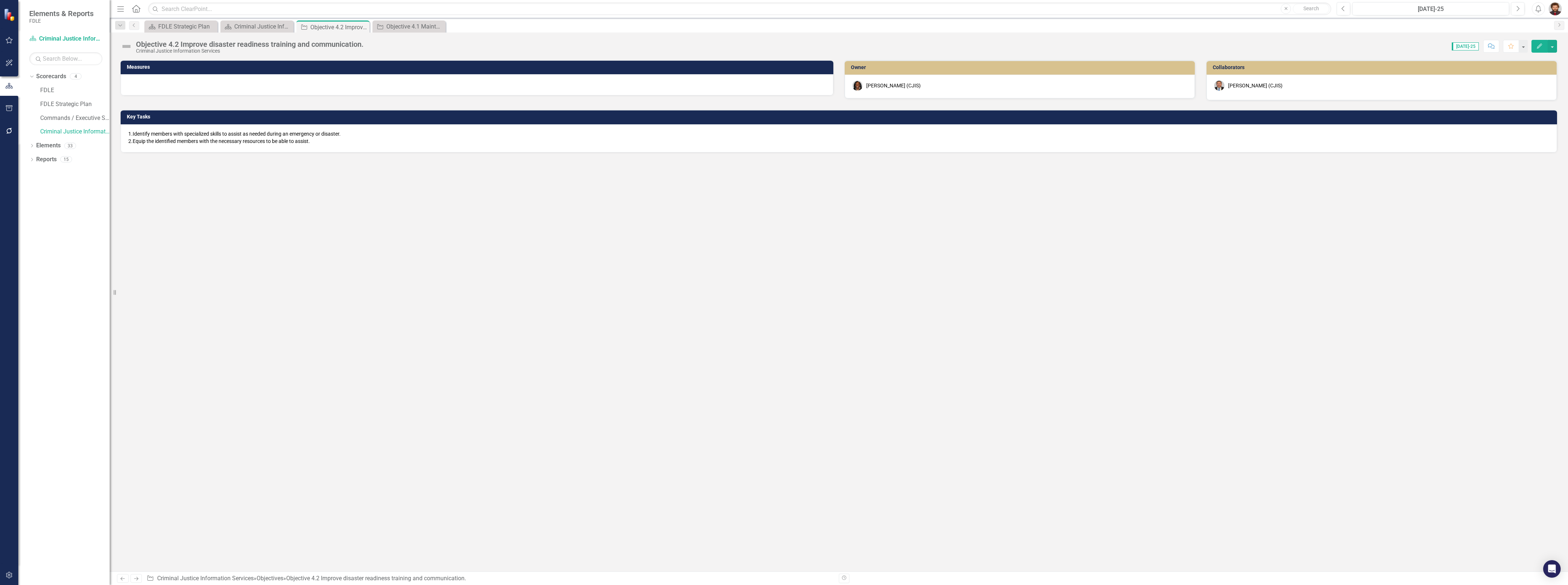
click at [883, 374] on div "Measures Owner [PERSON_NAME] (CJIS) Collaborators [PERSON_NAME] (CJIS) Key Task…" at bounding box center [839, 315] width 1458 height 511
click at [434, 377] on div "Measures Owner [PERSON_NAME] (CJIS) Collaborators [PERSON_NAME] (CJIS) Key Task…" at bounding box center [839, 315] width 1458 height 511
